Goal: Information Seeking & Learning: Compare options

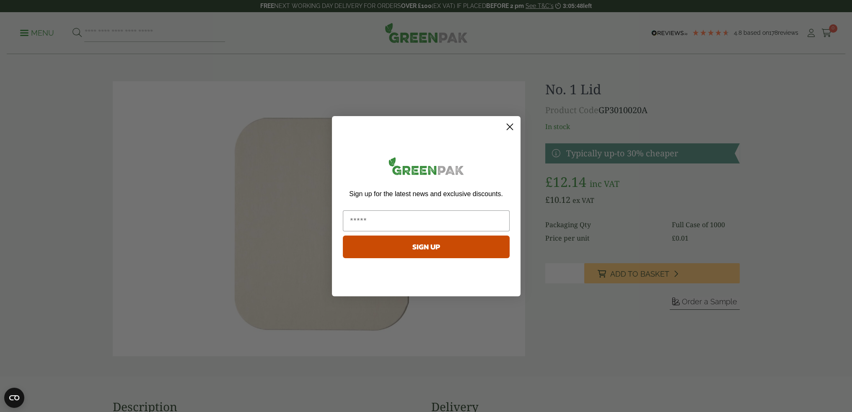
click at [509, 122] on circle "Close dialog" at bounding box center [510, 126] width 14 height 14
